Goal: Navigation & Orientation: Understand site structure

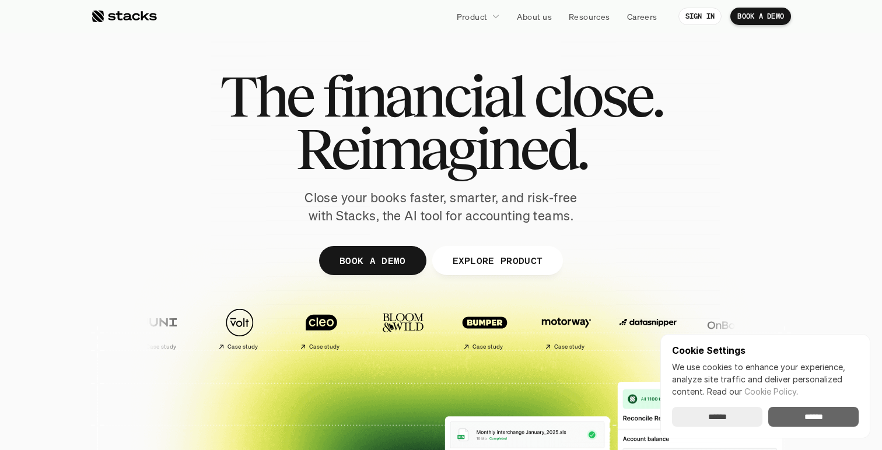
click at [823, 412] on input "******" at bounding box center [813, 417] width 90 height 20
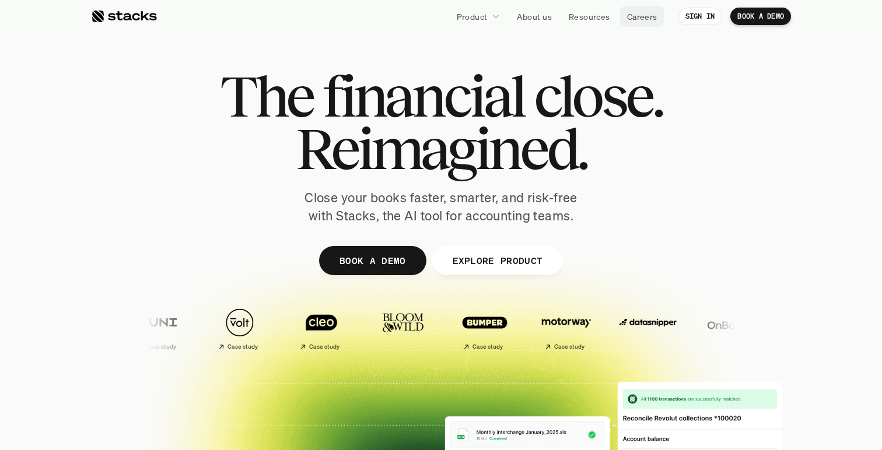
click at [638, 18] on p "Careers" at bounding box center [642, 16] width 30 height 12
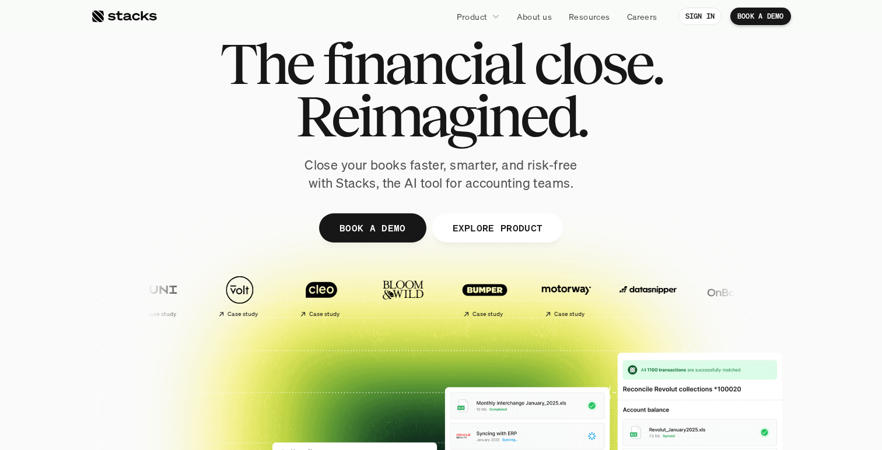
scroll to position [36, 0]
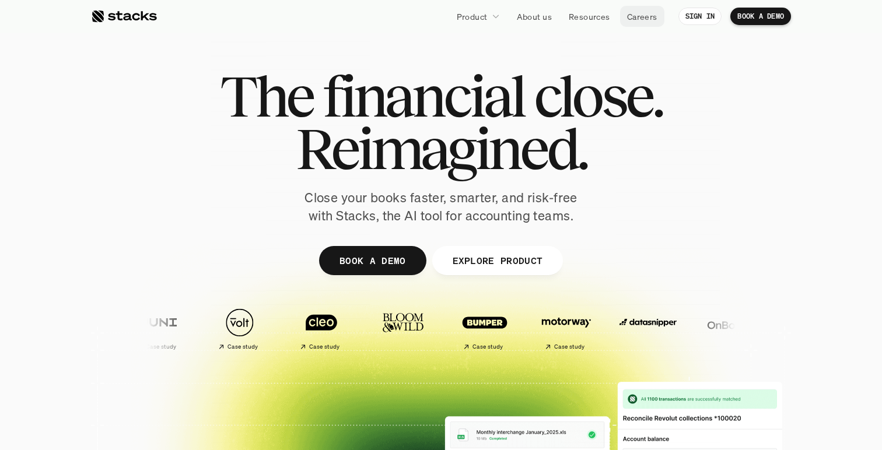
click at [642, 15] on p "Careers" at bounding box center [642, 16] width 30 height 12
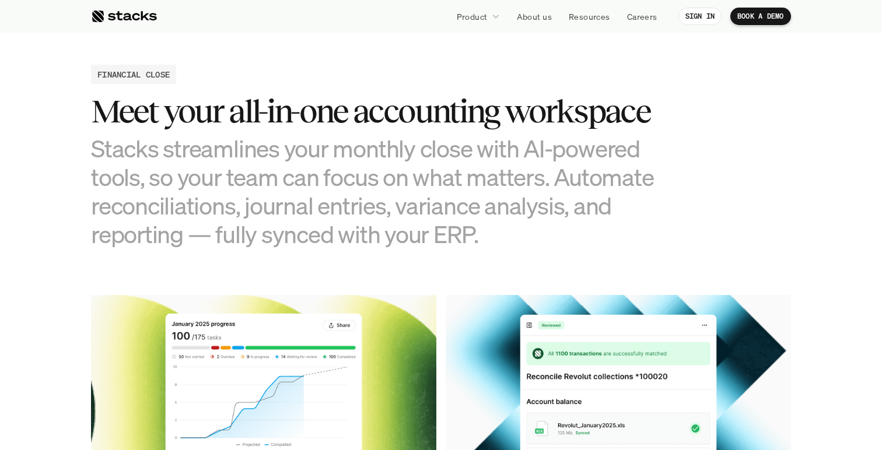
scroll to position [1106, 0]
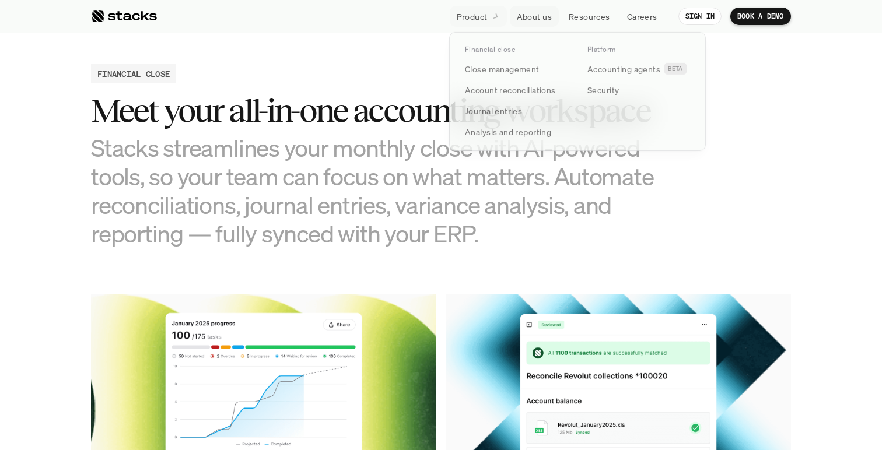
click at [485, 13] on p "Product" at bounding box center [472, 16] width 31 height 12
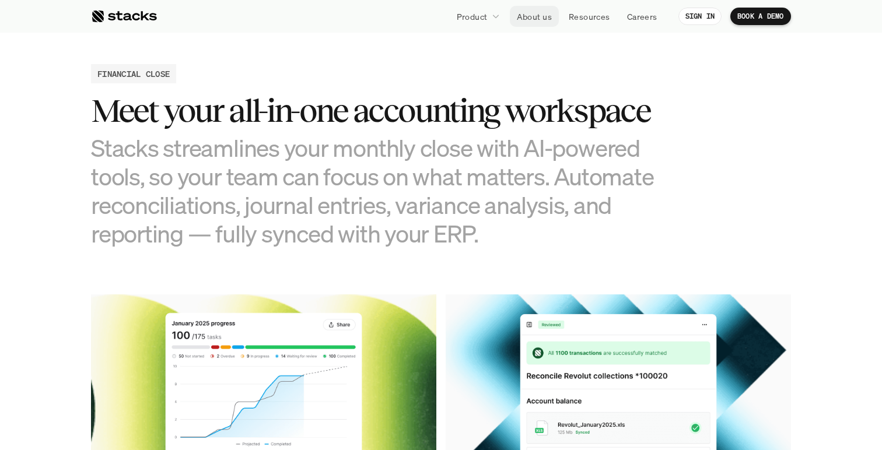
click at [543, 16] on p "About us" at bounding box center [534, 16] width 35 height 12
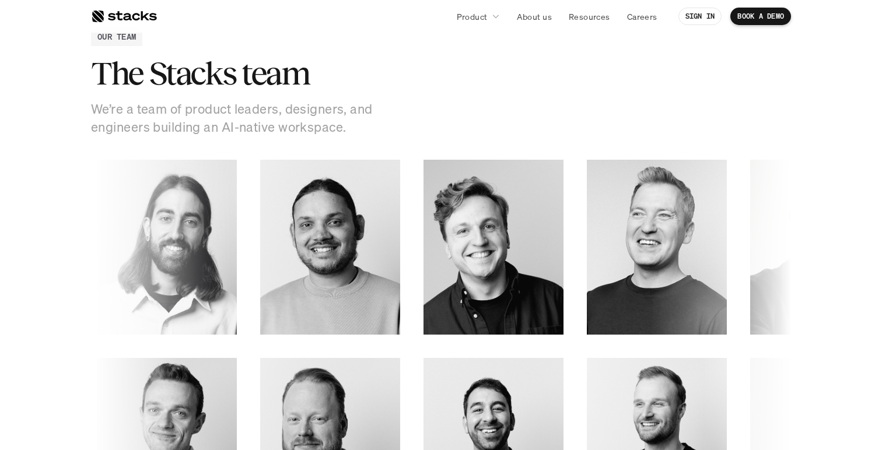
scroll to position [1551, 0]
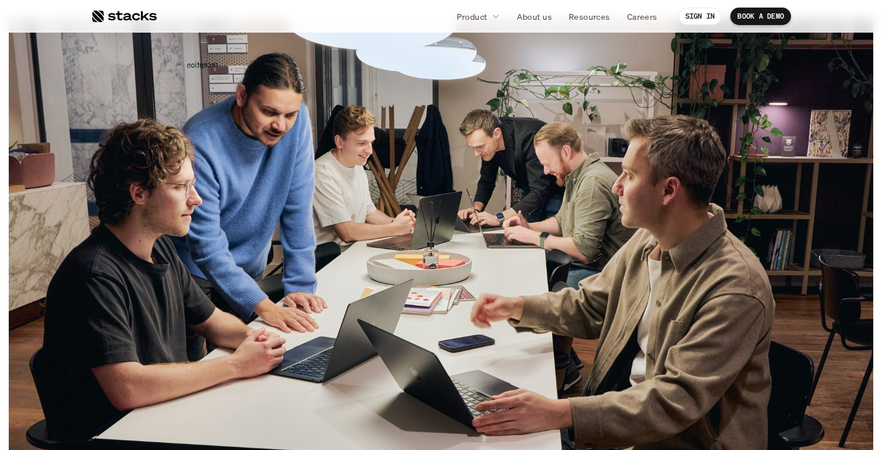
scroll to position [310, 0]
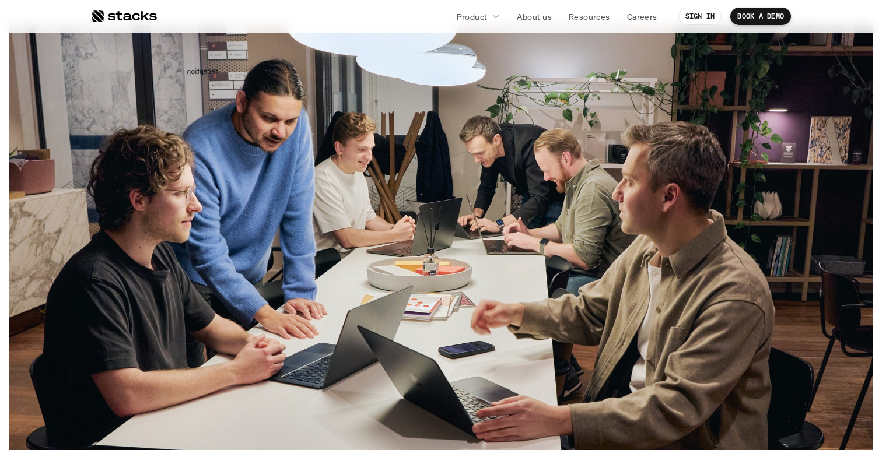
click at [810, 24] on nav "Product About us Resources Careers SIGN IN BOOK A DEMO" at bounding box center [441, 16] width 882 height 33
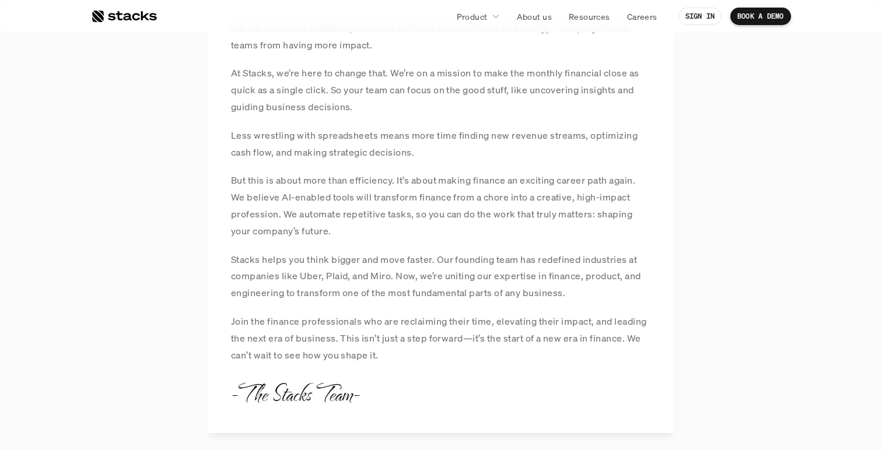
scroll to position [1032, 0]
